Goal: Task Accomplishment & Management: Use online tool/utility

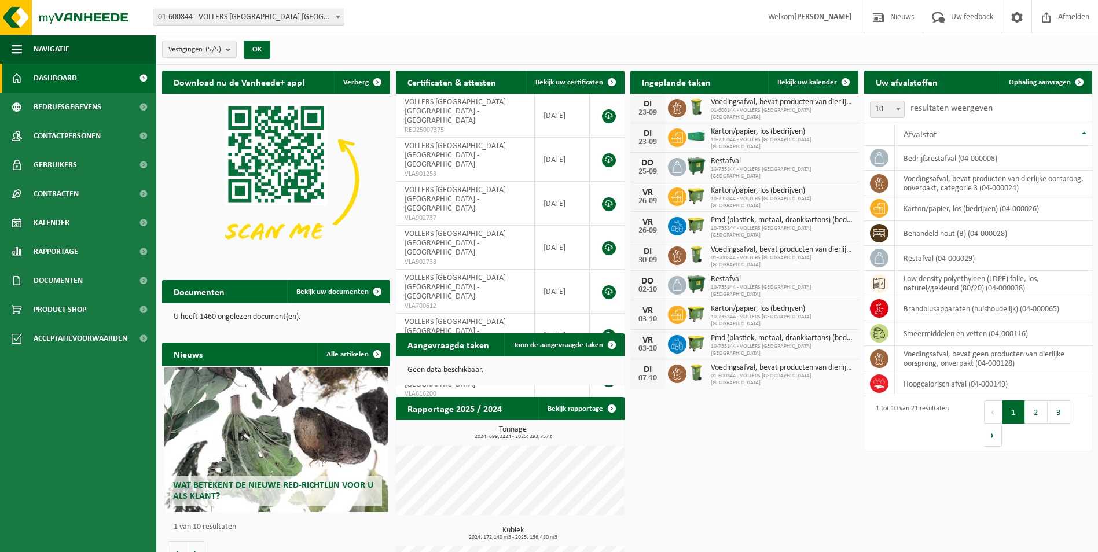
click at [334, 12] on span at bounding box center [338, 16] width 12 height 15
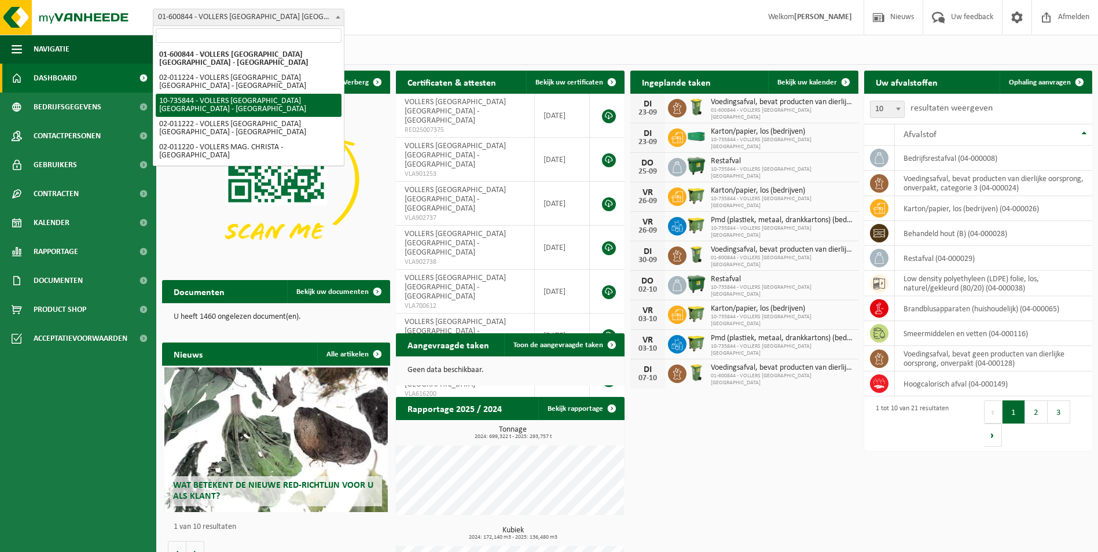
select select "10751"
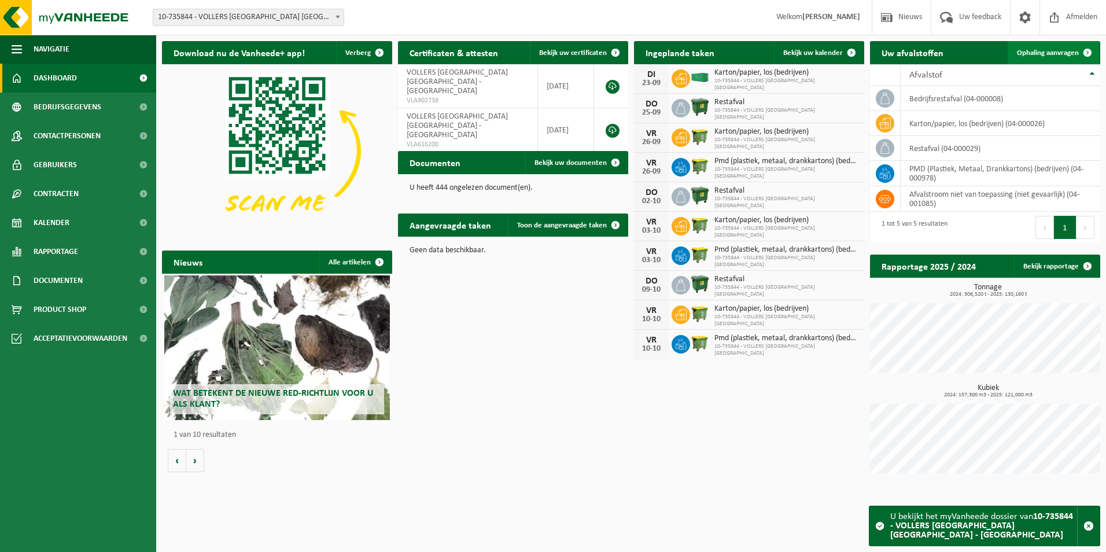
click at [1041, 52] on span "Ophaling aanvragen" at bounding box center [1048, 53] width 62 height 8
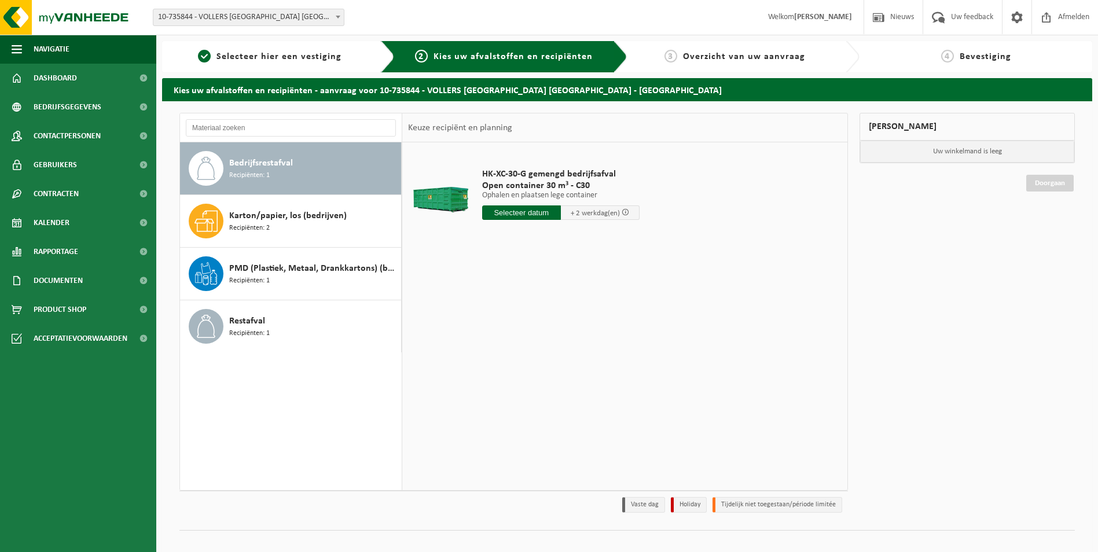
click at [340, 14] on span at bounding box center [338, 16] width 12 height 15
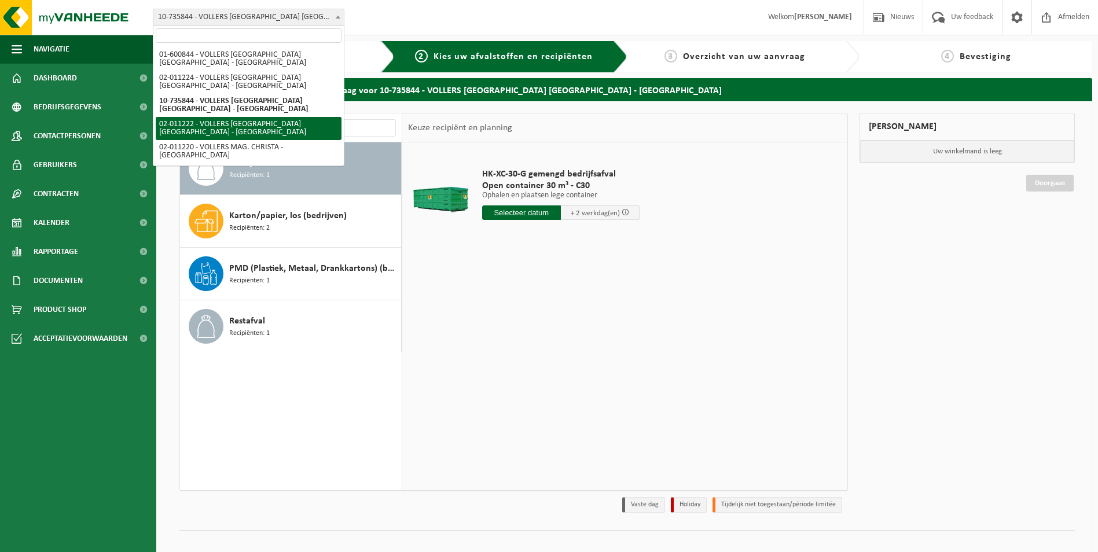
select select "10743"
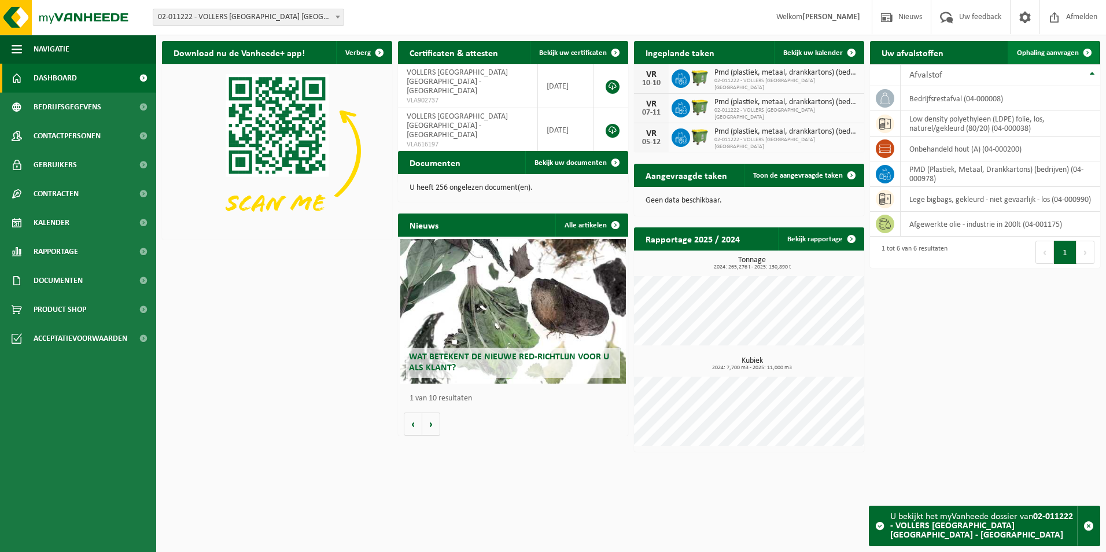
click at [1038, 56] on span "Ophaling aanvragen" at bounding box center [1048, 53] width 62 height 8
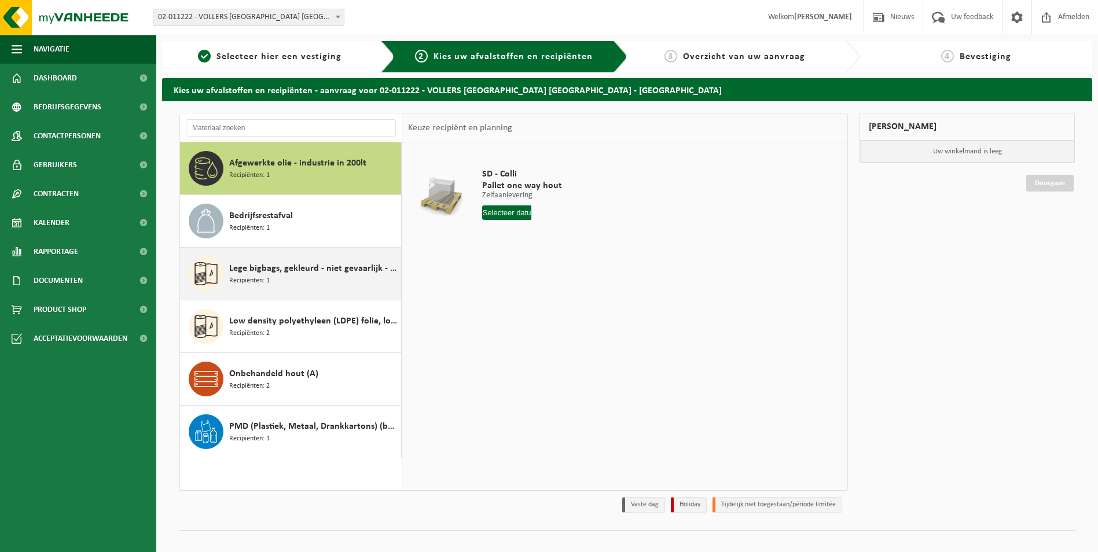
click at [319, 277] on div "Lege bigbags, gekleurd - niet gevaarlijk - los Recipiënten: 1" at bounding box center [313, 273] width 169 height 35
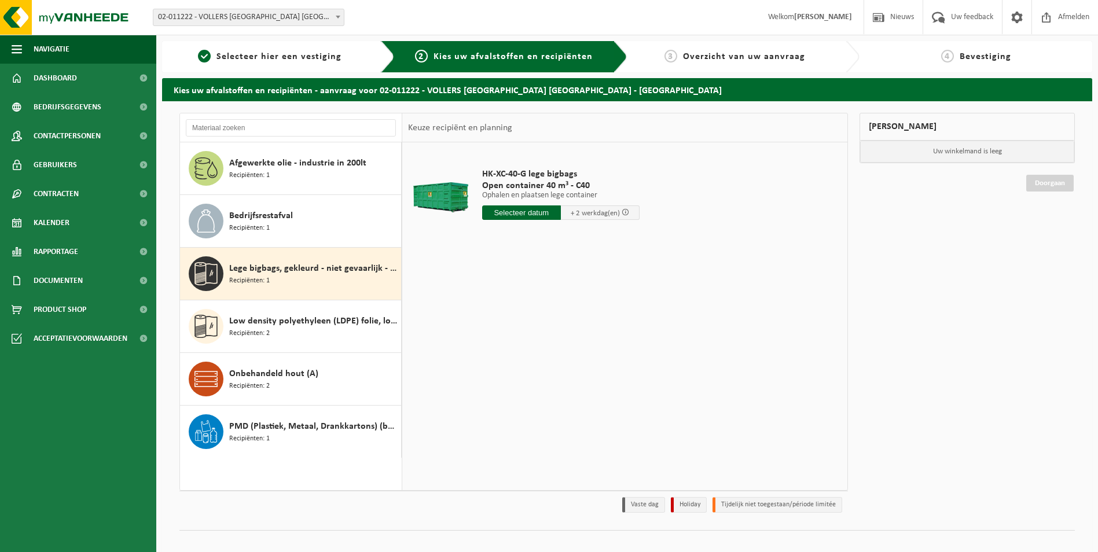
click at [538, 215] on input "text" at bounding box center [521, 212] width 79 height 14
click at [532, 333] on div "24" at bounding box center [533, 334] width 20 height 19
type input "Van 2025-09-24"
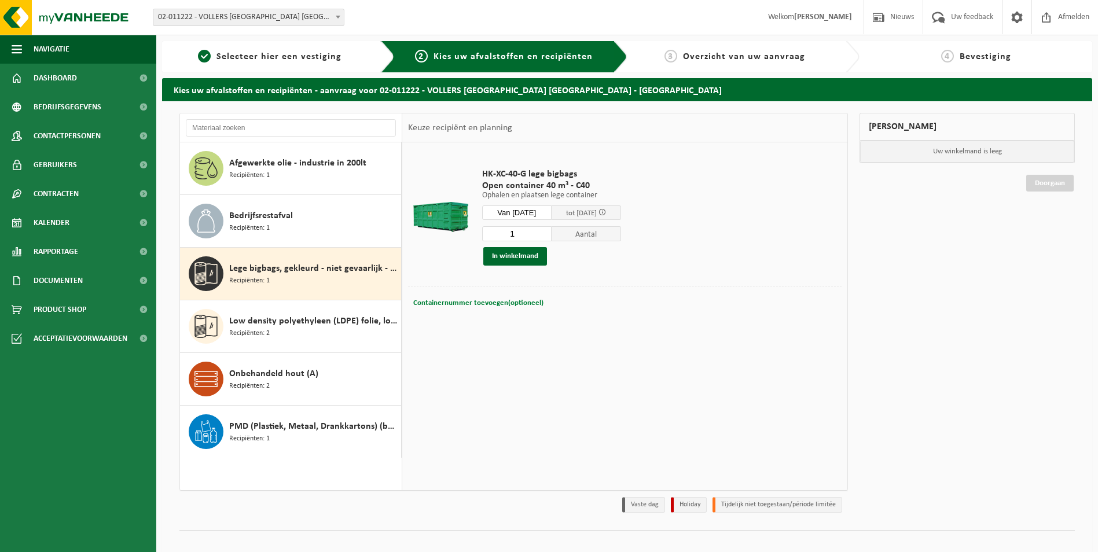
click at [501, 304] on span "Containernummer toevoegen(optioneel)" at bounding box center [478, 303] width 130 height 8
type input "c40-2091"
click at [513, 257] on button "In winkelmand" at bounding box center [515, 256] width 64 height 19
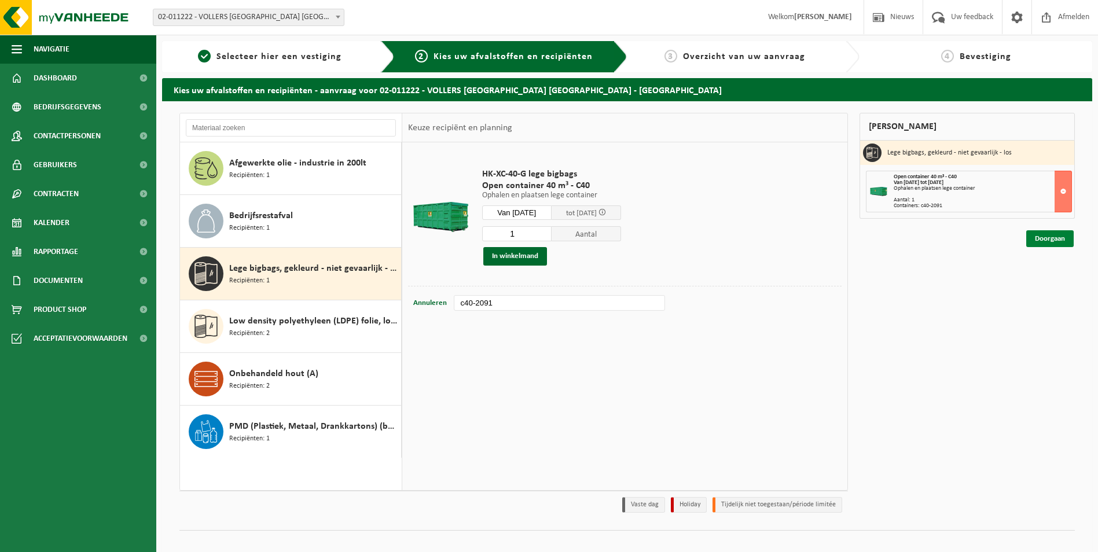
click at [1061, 239] on link "Doorgaan" at bounding box center [1049, 238] width 47 height 17
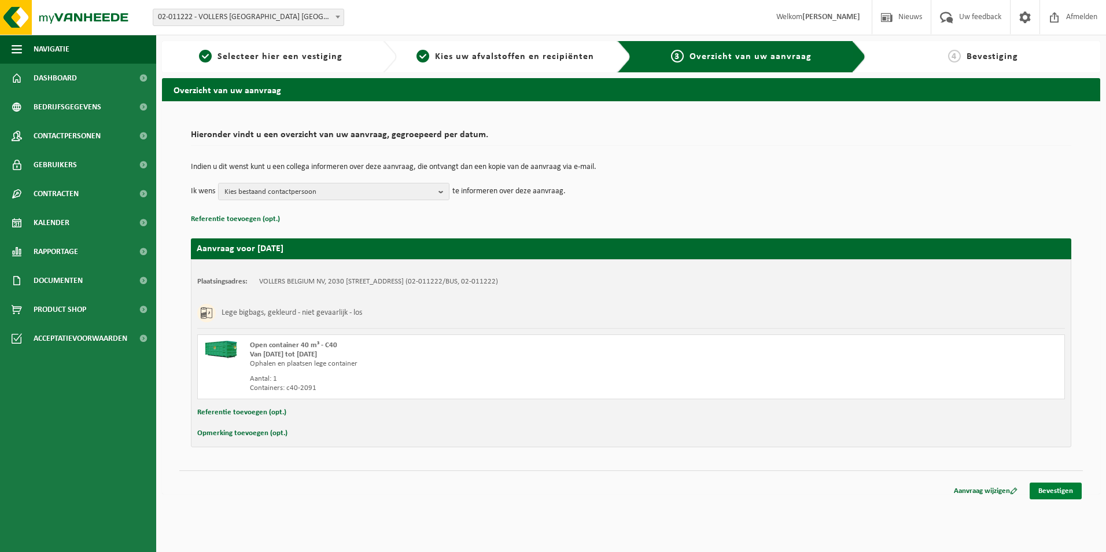
click at [1045, 491] on link "Bevestigen" at bounding box center [1056, 491] width 52 height 17
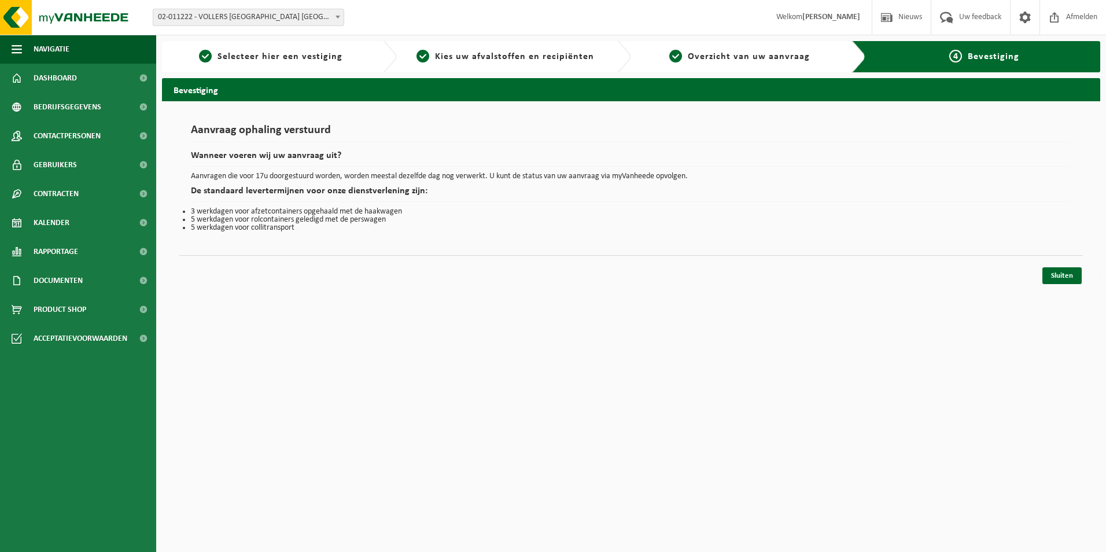
click at [341, 16] on span at bounding box center [338, 16] width 12 height 15
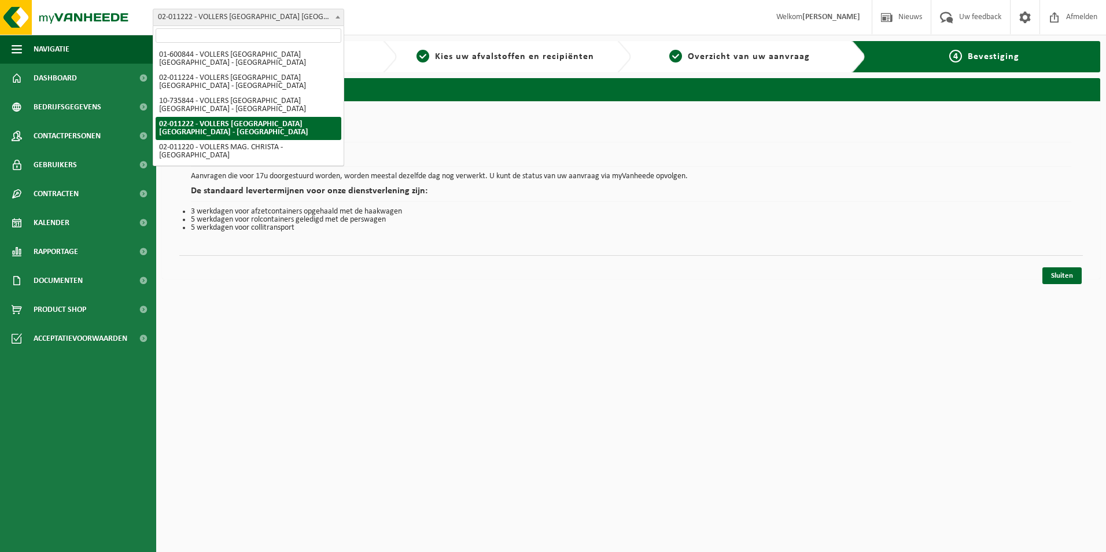
click at [333, 18] on span at bounding box center [338, 16] width 12 height 15
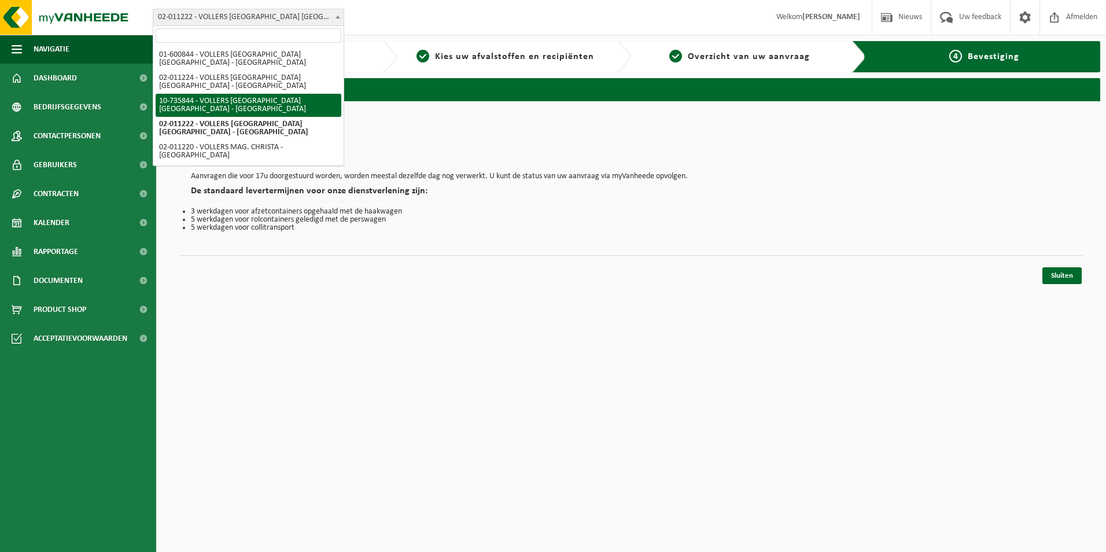
select select "10751"
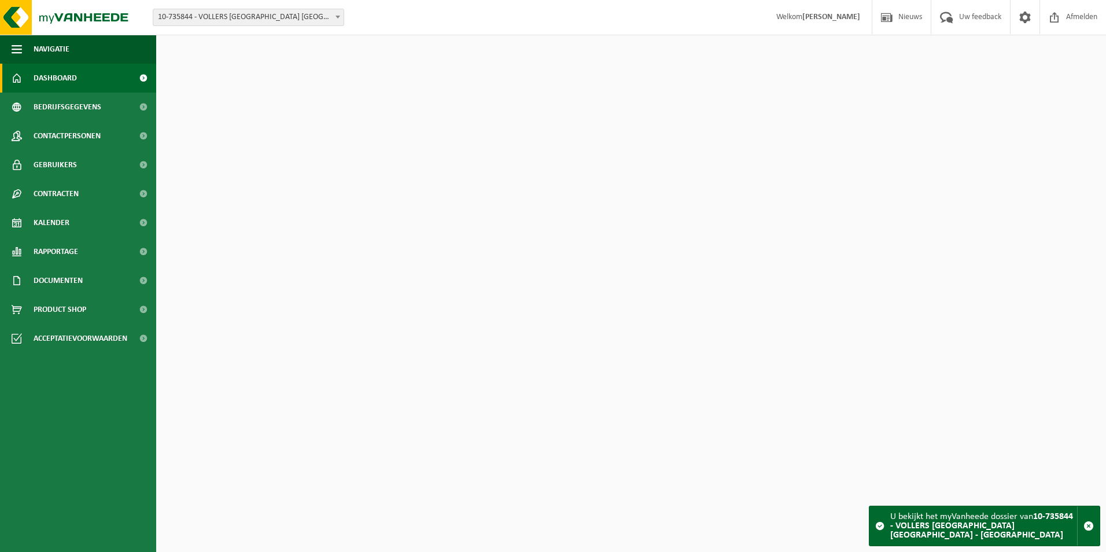
click at [338, 18] on b at bounding box center [338, 17] width 5 height 3
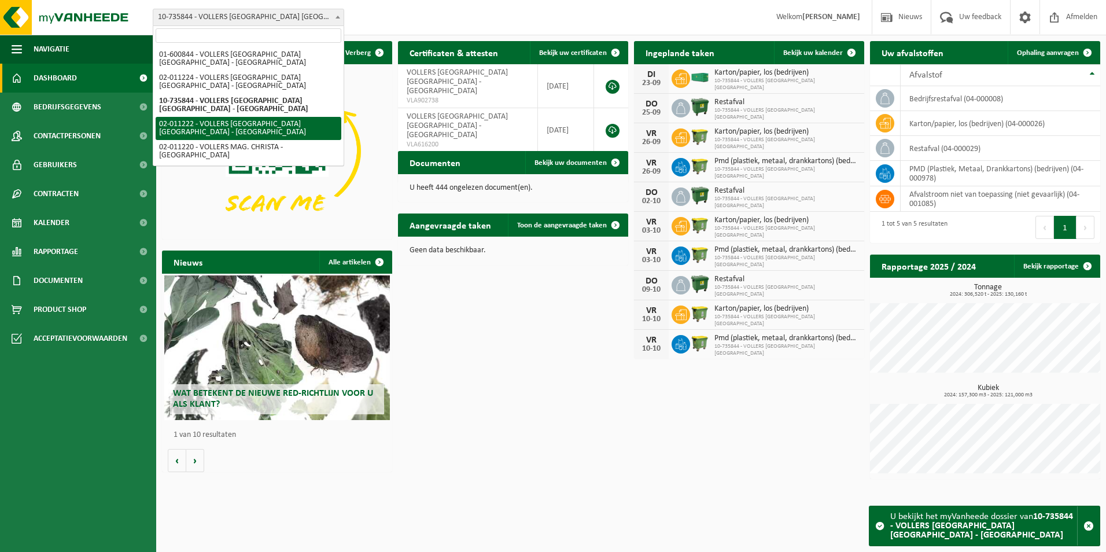
select select "10743"
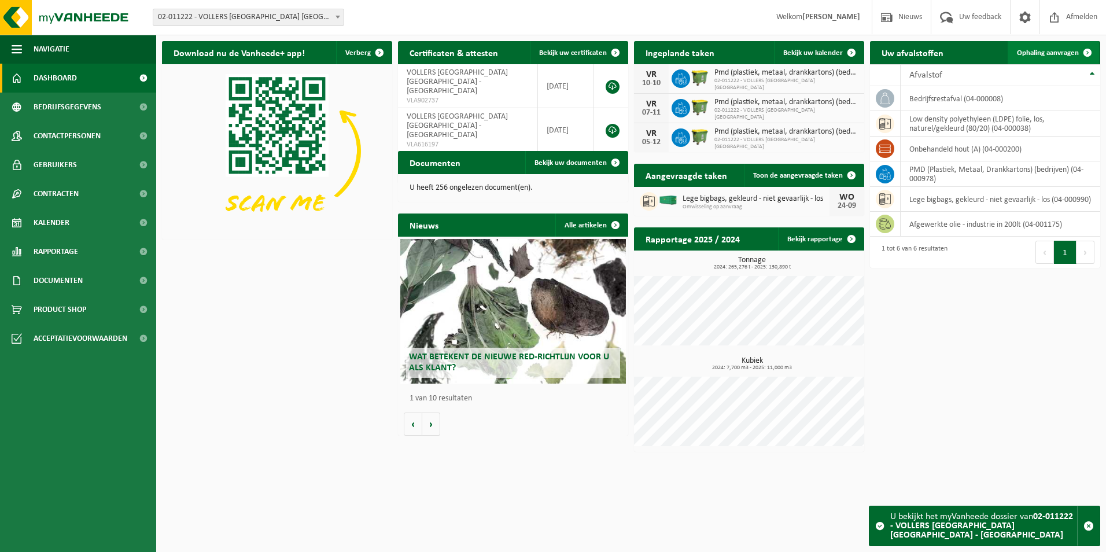
click at [1043, 57] on span "Ophaling aanvragen" at bounding box center [1048, 53] width 62 height 8
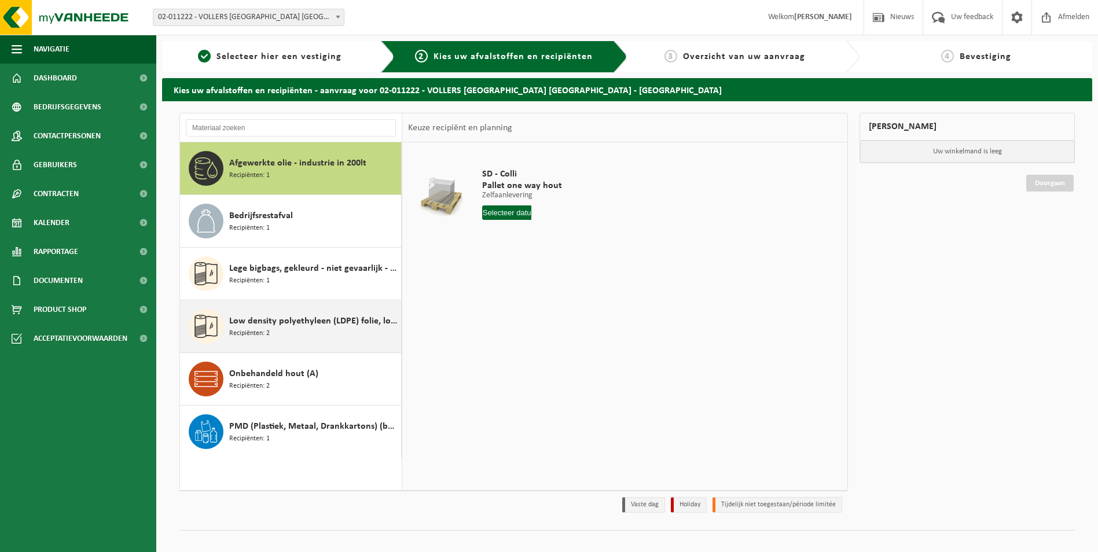
click at [300, 331] on div "Low density polyethyleen (LDPE) folie, los, naturel/gekleurd (80/20) Recipiënte…" at bounding box center [313, 326] width 169 height 35
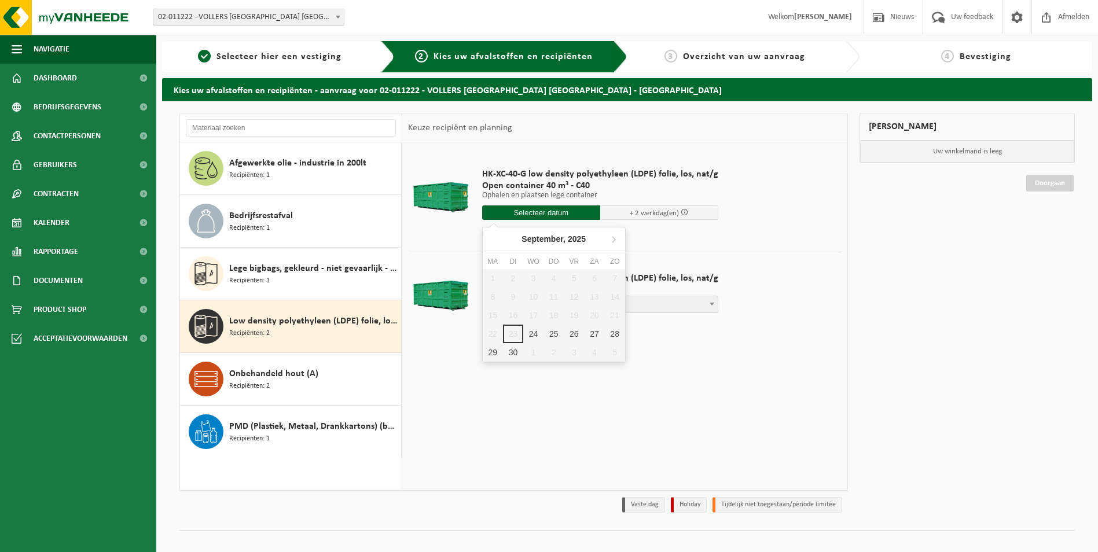
click at [535, 212] on input "text" at bounding box center [541, 212] width 118 height 14
click at [535, 335] on div "24" at bounding box center [533, 334] width 20 height 19
type input "Van 2025-09-24"
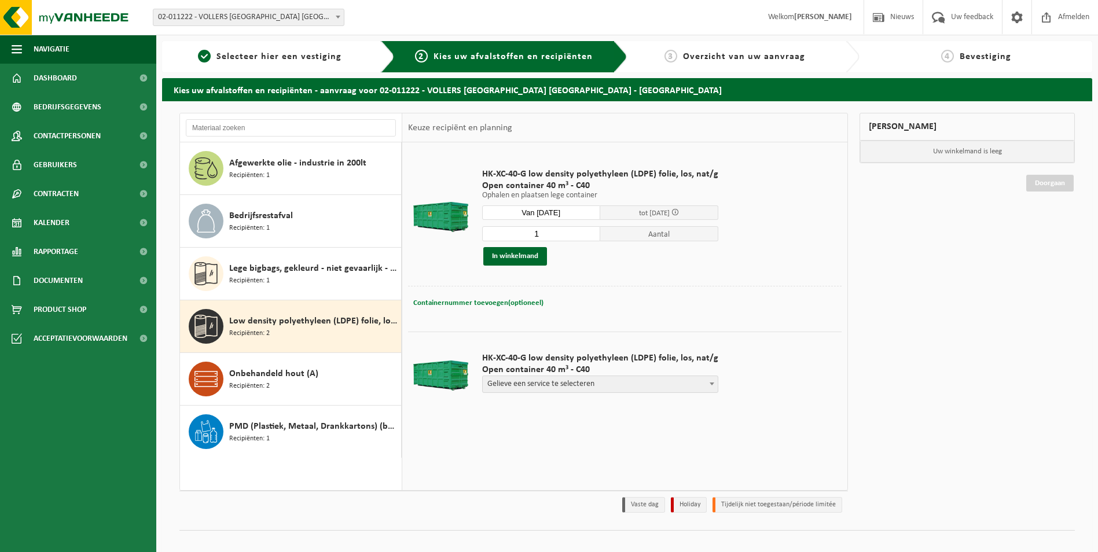
click at [517, 299] on span "Containernummer toevoegen(optioneel)" at bounding box center [478, 303] width 130 height 8
type input "c40-811"
click at [521, 259] on button "In winkelmand" at bounding box center [515, 256] width 64 height 19
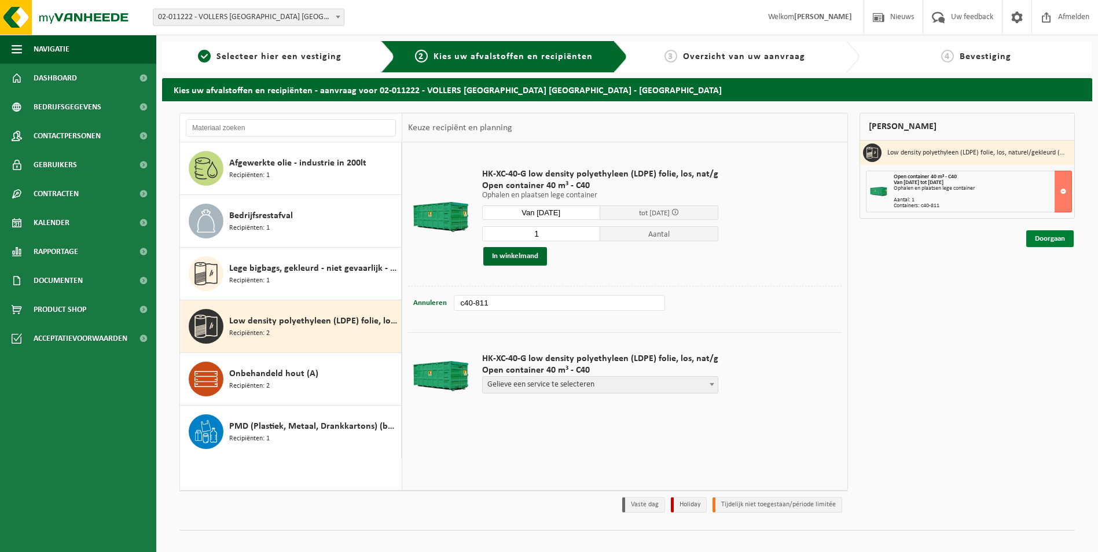
click at [1054, 238] on link "Doorgaan" at bounding box center [1049, 238] width 47 height 17
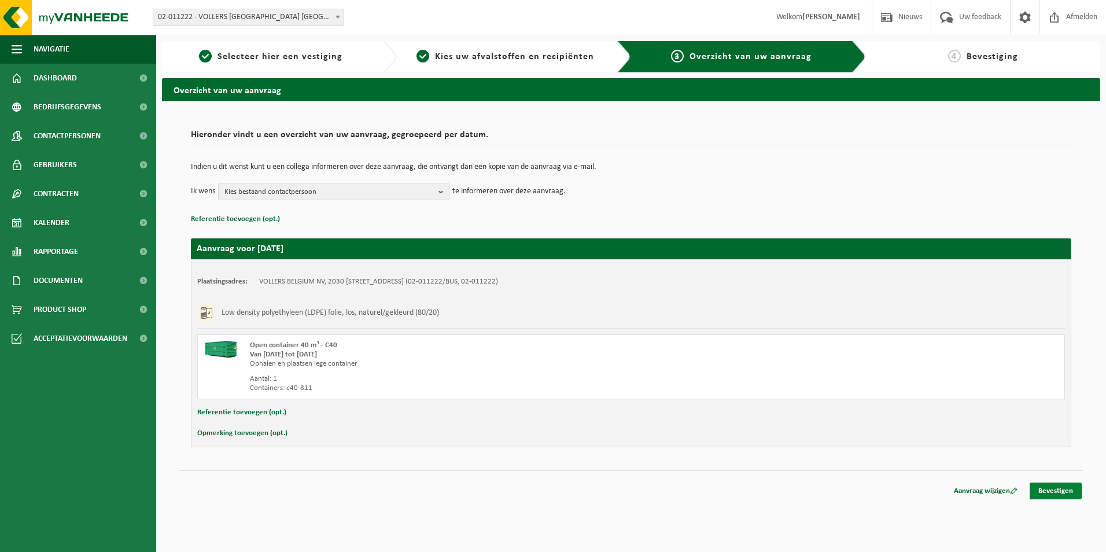
click at [1059, 487] on link "Bevestigen" at bounding box center [1056, 491] width 52 height 17
